Goal: Information Seeking & Learning: Learn about a topic

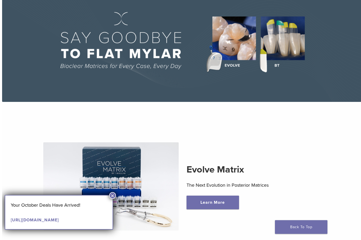
scroll to position [41, 0]
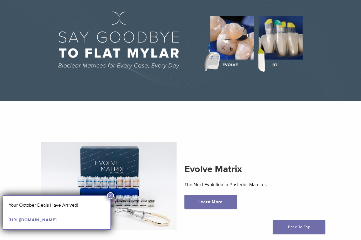
click at [112, 194] on button "×" at bounding box center [110, 195] width 7 height 7
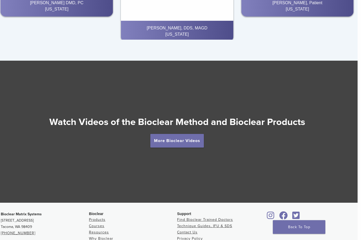
scroll to position [854, 3]
click at [196, 136] on link "More Bioclear Videos" at bounding box center [176, 141] width 53 height 14
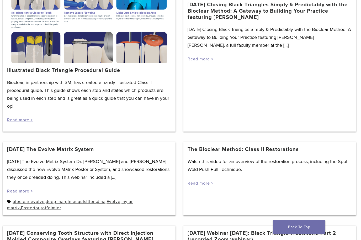
scroll to position [105, 1]
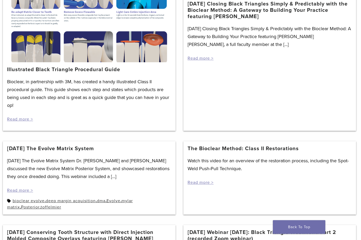
click at [275, 159] on p "Watch this video for an overview of the restoration process, including the Spot…" at bounding box center [269, 165] width 164 height 16
click at [241, 163] on p "Watch this video for an overview of the restoration process, including the Spot…" at bounding box center [269, 165] width 164 height 16
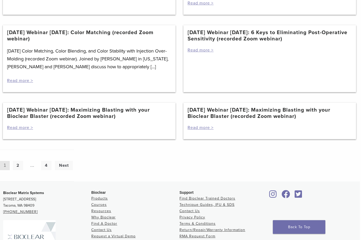
scroll to position [466, 1]
click at [108, 197] on link "Products" at bounding box center [99, 198] width 17 height 4
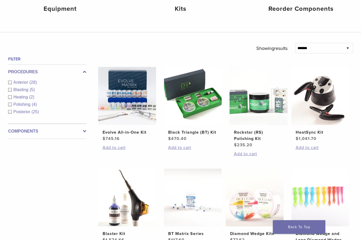
scroll to position [144, 0]
click at [10, 103] on div "Polishing (4)" at bounding box center [47, 104] width 78 height 6
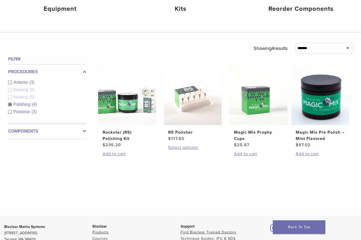
click at [9, 113] on div "Posterior (3)" at bounding box center [47, 112] width 78 height 6
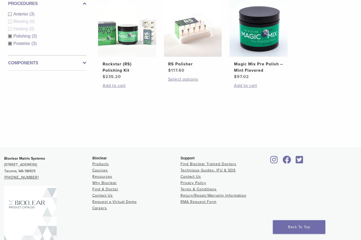
scroll to position [212, 0]
click at [116, 185] on link "Why Bioclear" at bounding box center [104, 182] width 24 height 4
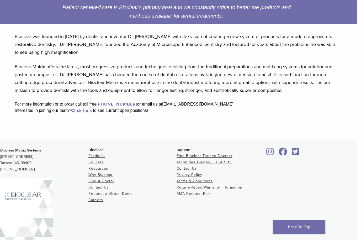
scroll to position [121, 4]
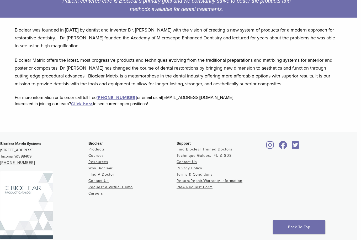
click at [108, 170] on link "Why Bioclear" at bounding box center [100, 168] width 24 height 4
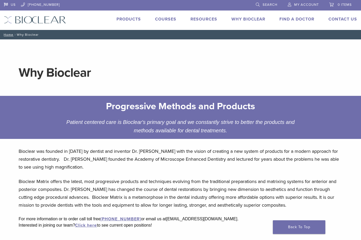
click at [256, 20] on link "Why Bioclear" at bounding box center [248, 19] width 34 height 5
click at [172, 21] on link "Courses" at bounding box center [165, 19] width 21 height 5
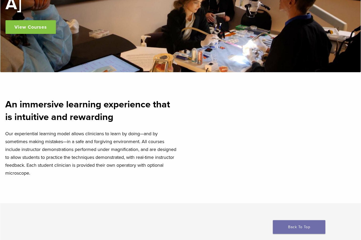
scroll to position [108, 0]
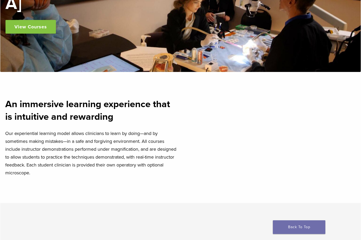
click at [30, 20] on link "View Courses" at bounding box center [31, 27] width 50 height 14
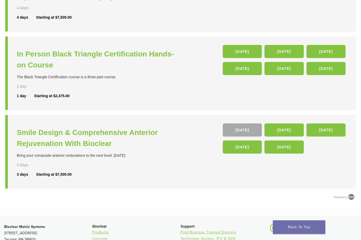
scroll to position [180, 0]
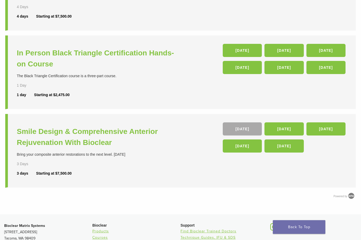
click at [108, 134] on h3 "Smile Design & Comprehensive Anterior Rejuvenation With Bioclear" at bounding box center [99, 137] width 165 height 22
